Goal: Communication & Community: Answer question/provide support

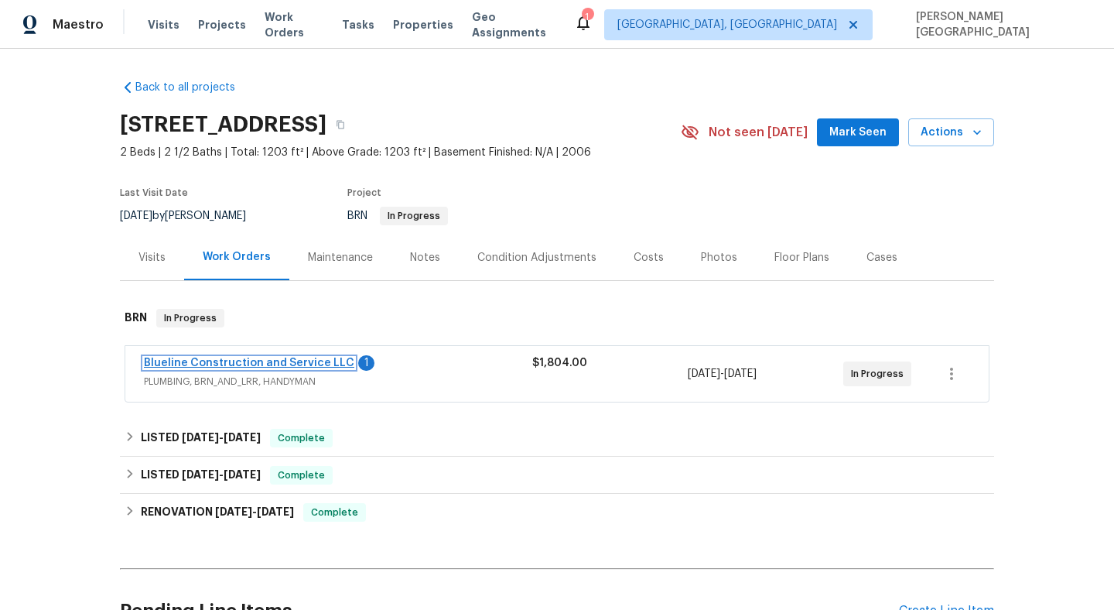
click at [212, 359] on link "Blueline Construction and Service LLC" at bounding box center [249, 362] width 210 height 11
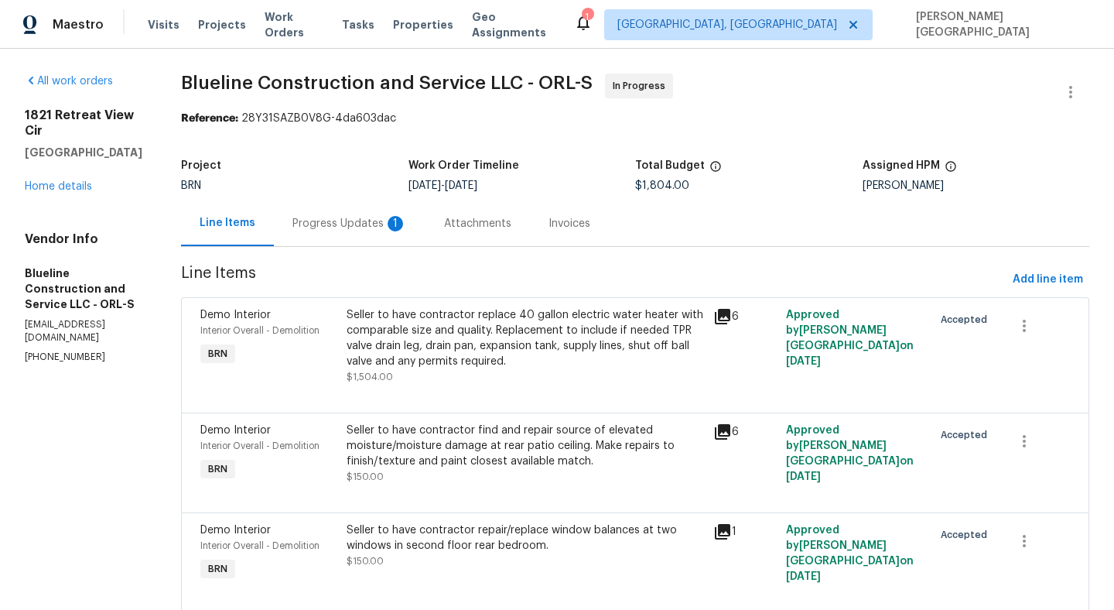
click at [407, 231] on div "Progress Updates 1" at bounding box center [349, 223] width 115 height 15
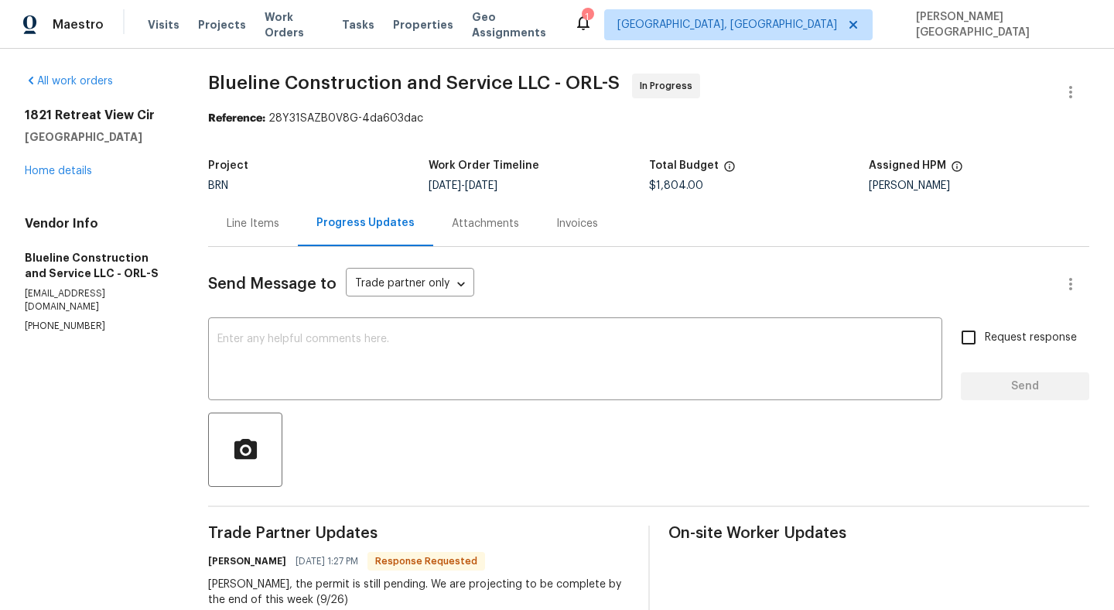
scroll to position [79, 0]
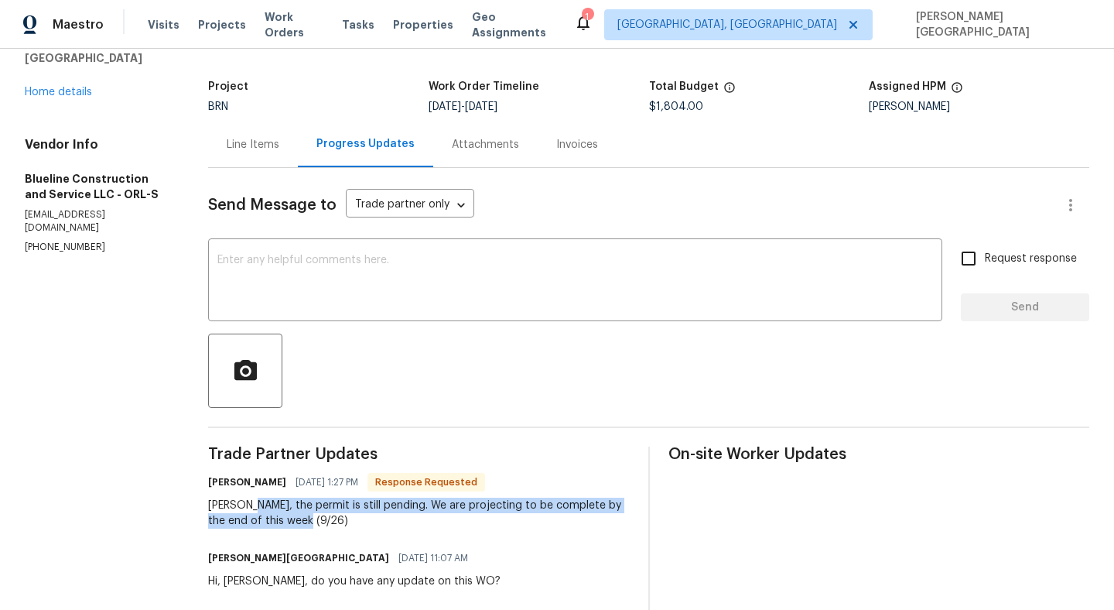
drag, startPoint x: 250, startPoint y: 503, endPoint x: 305, endPoint y: 518, distance: 56.9
click at [308, 519] on div "[PERSON_NAME], the permit is still pending. We are projecting to be complete by…" at bounding box center [418, 513] width 421 height 31
copy div "the permit is still pending. We are projecting to be complete by the end of thi…"
click at [314, 264] on textarea at bounding box center [575, 282] width 716 height 54
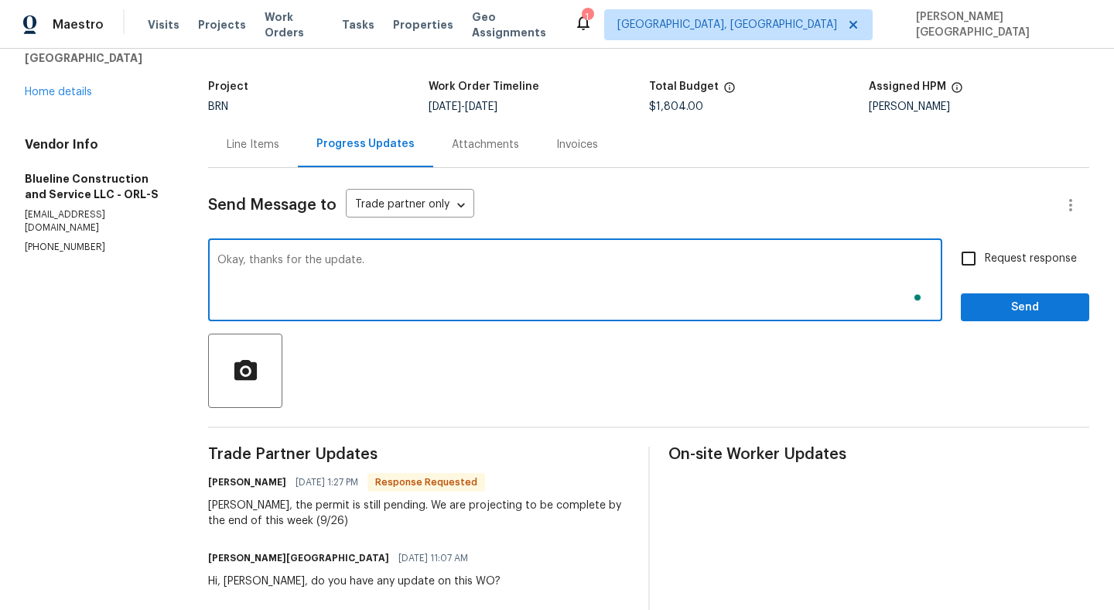
type textarea "Okay, thanks for the update."
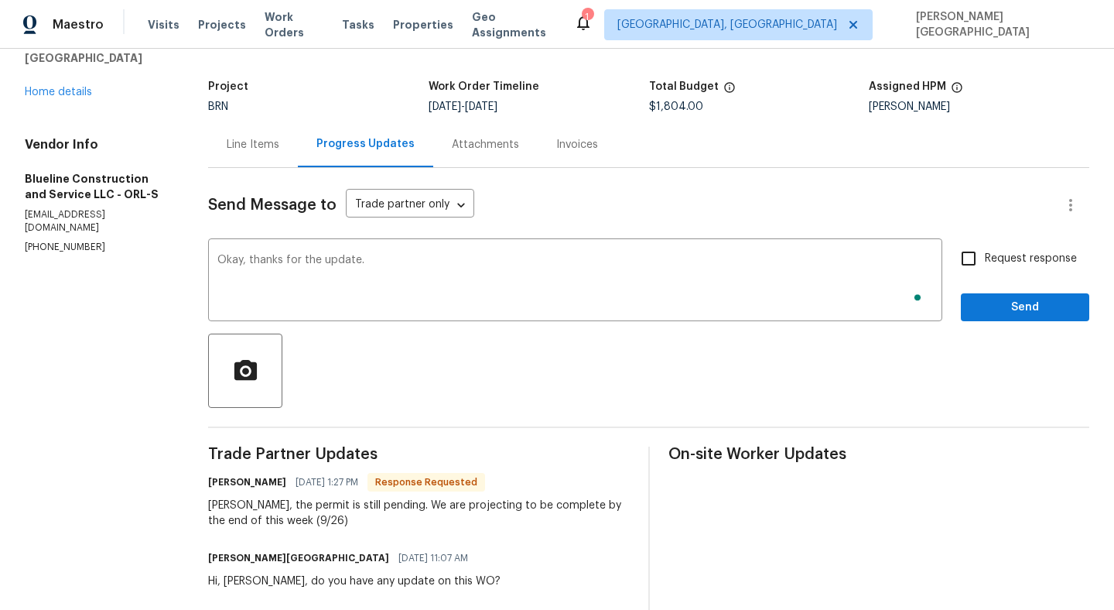
click at [992, 246] on label "Request response" at bounding box center [1014, 258] width 125 height 32
click at [985, 246] on input "Request response" at bounding box center [968, 258] width 32 height 32
checkbox input "true"
click at [999, 323] on div "Send Message to Trade partner only Trade partner only ​ Okay, thanks for the up…" at bounding box center [648, 539] width 881 height 743
click at [998, 314] on span "Send" at bounding box center [1025, 307] width 104 height 19
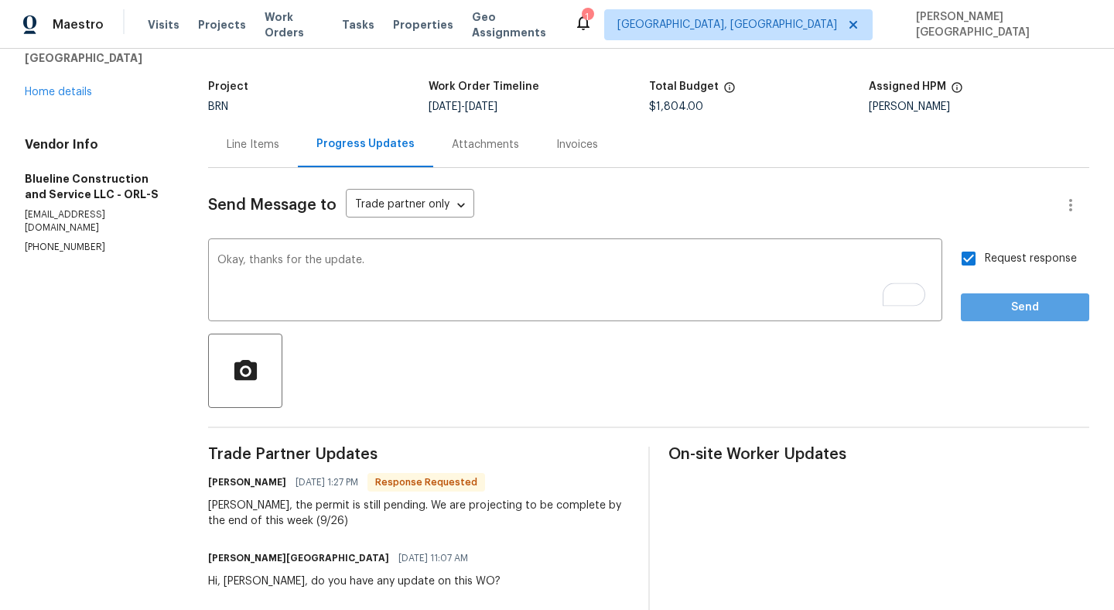
scroll to position [0, 0]
